Goal: Navigation & Orientation: Go to known website

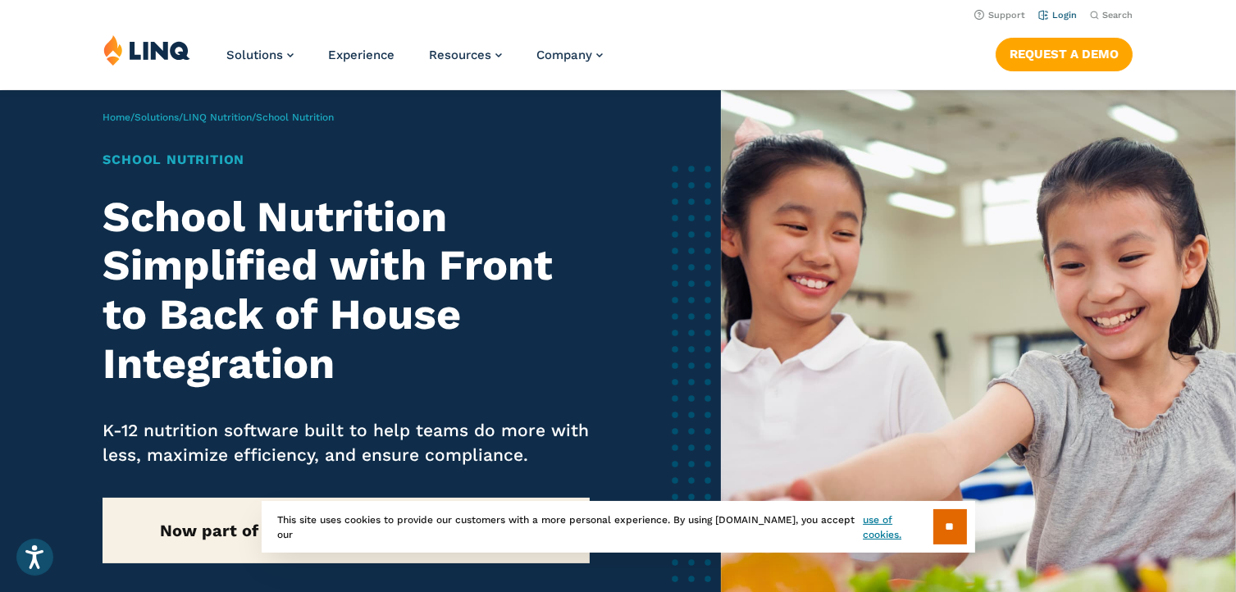
click at [1058, 14] on link "Login" at bounding box center [1057, 15] width 39 height 11
